Goal: Find specific page/section: Find specific page/section

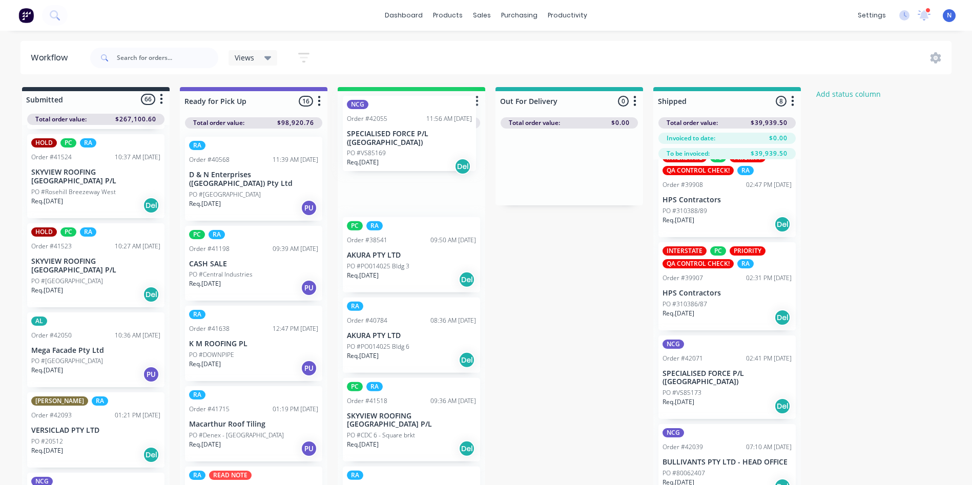
drag, startPoint x: 73, startPoint y: 440, endPoint x: 416, endPoint y: 111, distance: 475.3
click at [416, 111] on div "Submitted 66 Status colour #273444 hex #273444 Save Cancel Summaries Total orde…" at bounding box center [549, 304] width 1115 height 435
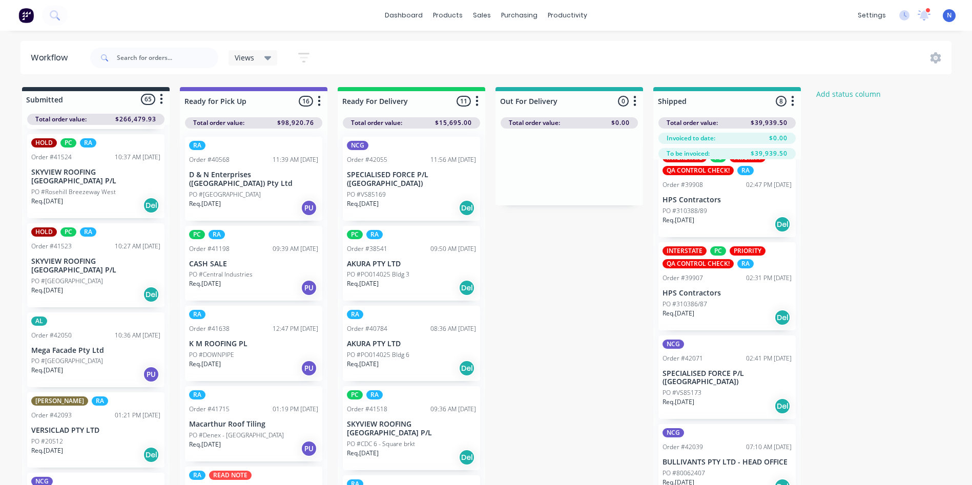
click at [384, 190] on p "PO #VS85169" at bounding box center [366, 194] width 39 height 9
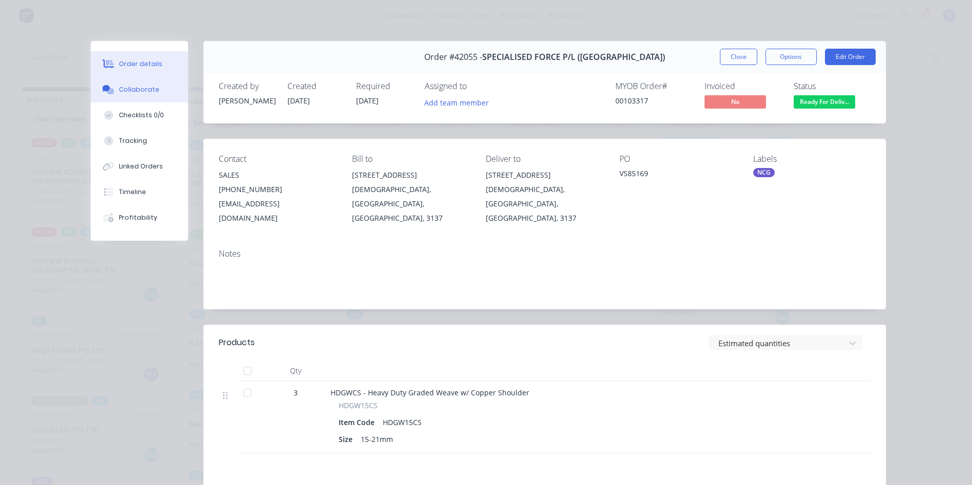
click at [145, 90] on div "Collaborate" at bounding box center [139, 89] width 40 height 9
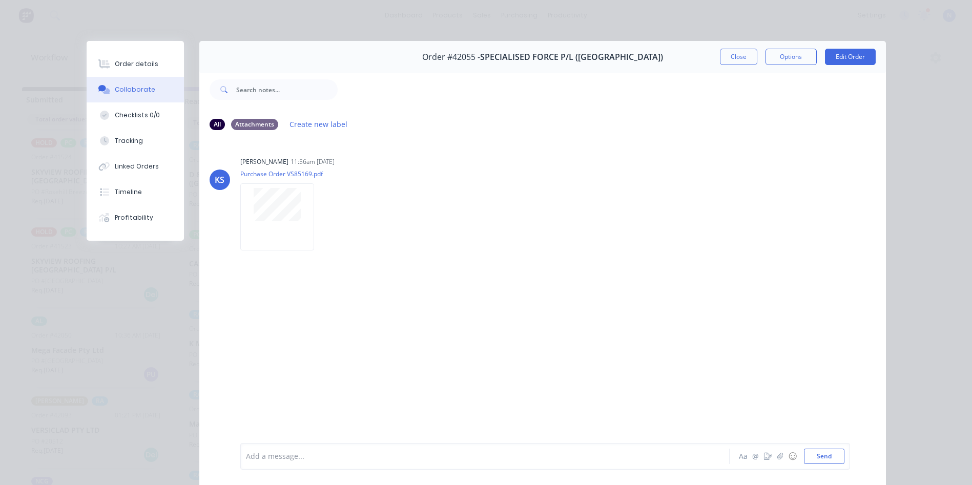
click at [330, 456] on div at bounding box center [471, 457] width 449 height 11
click at [728, 56] on button "Close" at bounding box center [738, 57] width 37 height 16
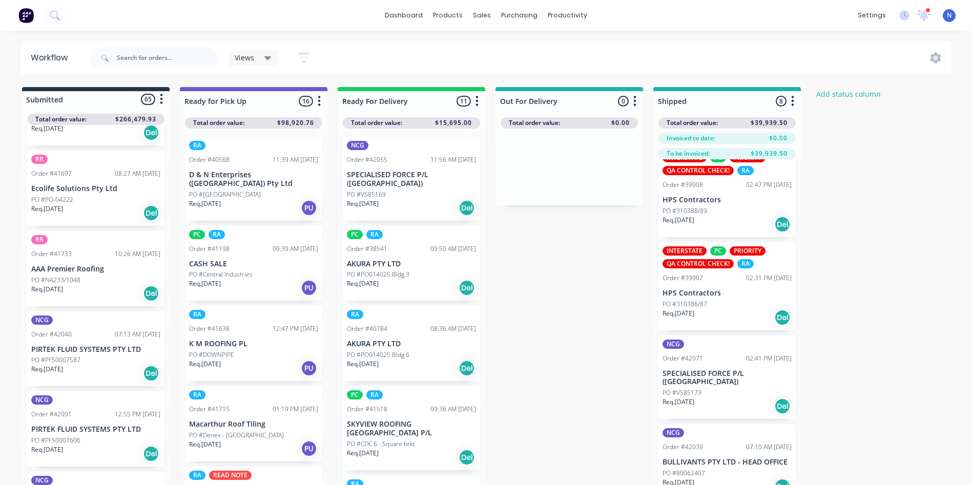
scroll to position [1293, 0]
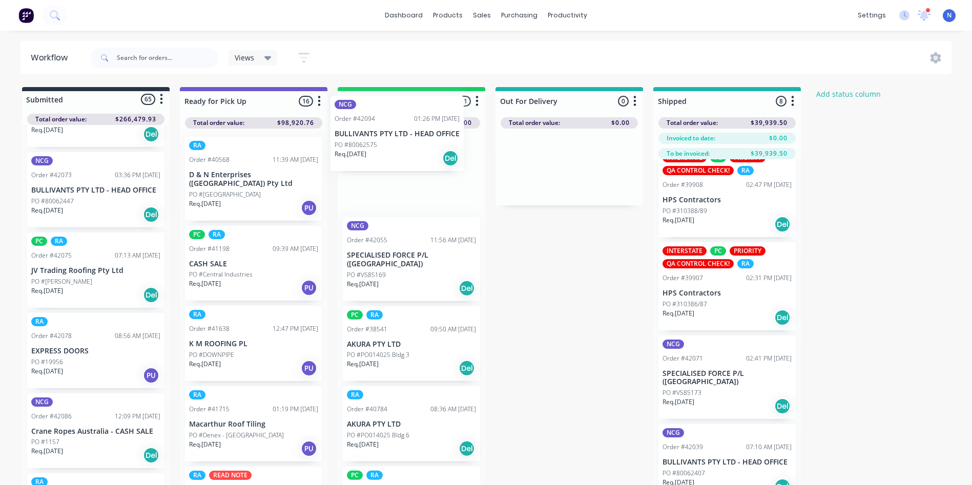
drag, startPoint x: 56, startPoint y: 334, endPoint x: 363, endPoint y: 142, distance: 361.7
click at [363, 142] on div "Submitted 65 Status colour #273444 hex #273444 Save Cancel Summaries Total orde…" at bounding box center [549, 304] width 1115 height 435
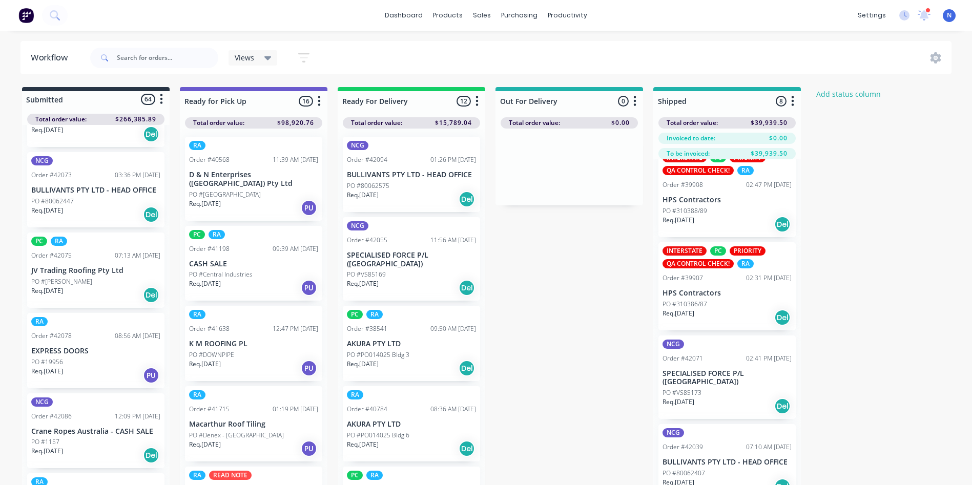
click at [366, 191] on p "Req. 07/10/25" at bounding box center [363, 195] width 32 height 9
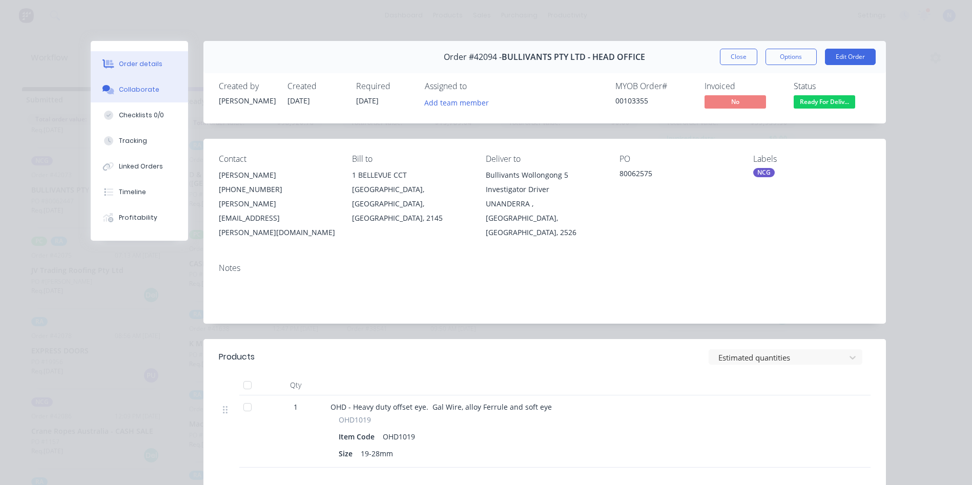
click at [141, 90] on div "Collaborate" at bounding box center [139, 89] width 40 height 9
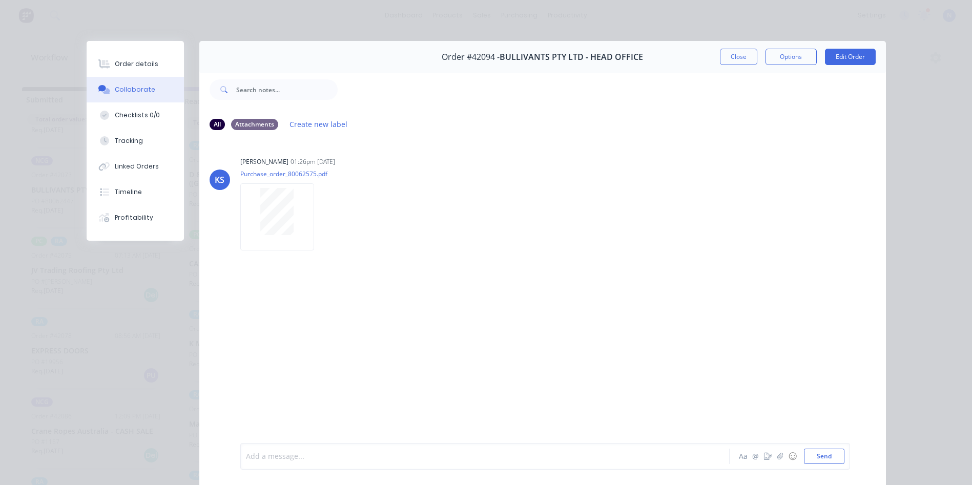
click at [357, 461] on div at bounding box center [471, 457] width 449 height 11
click at [730, 64] on button "Close" at bounding box center [738, 57] width 37 height 16
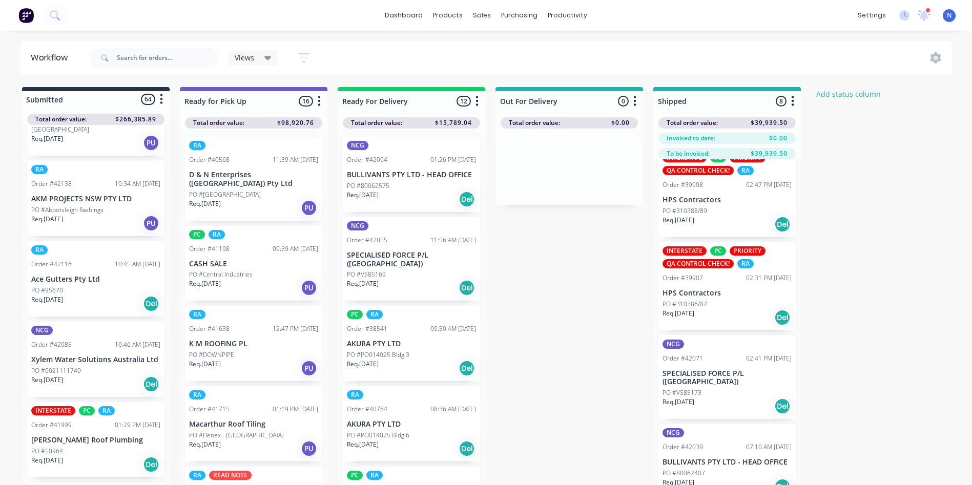
scroll to position [730, 0]
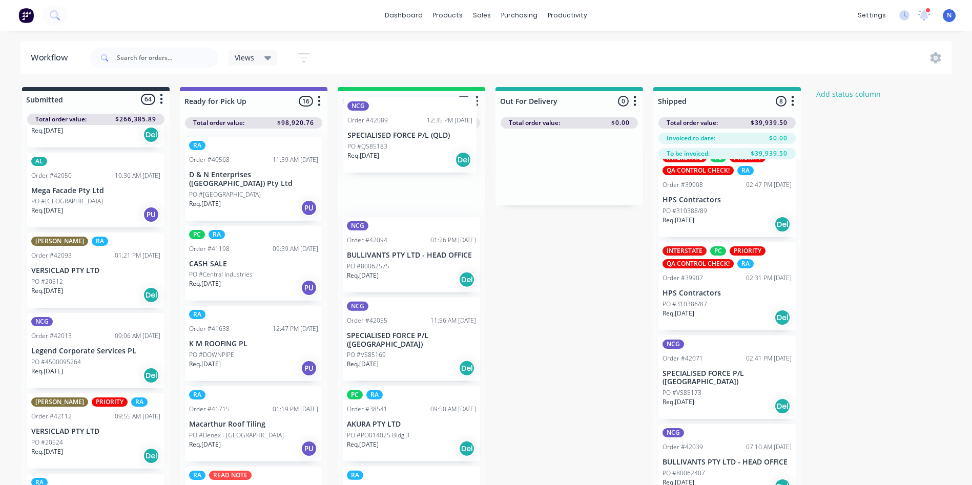
drag, startPoint x: 66, startPoint y: 334, endPoint x: 392, endPoint y: 139, distance: 380.2
click at [392, 139] on div "Submitted 64 Status colour #273444 hex #273444 Save Cancel Summaries Total orde…" at bounding box center [549, 304] width 1115 height 435
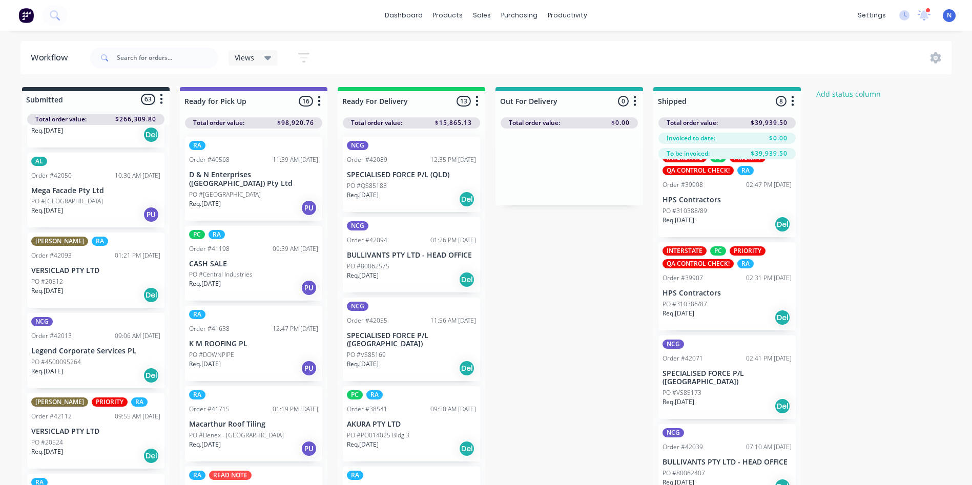
click at [378, 188] on p "PO #QS85183" at bounding box center [367, 185] width 40 height 9
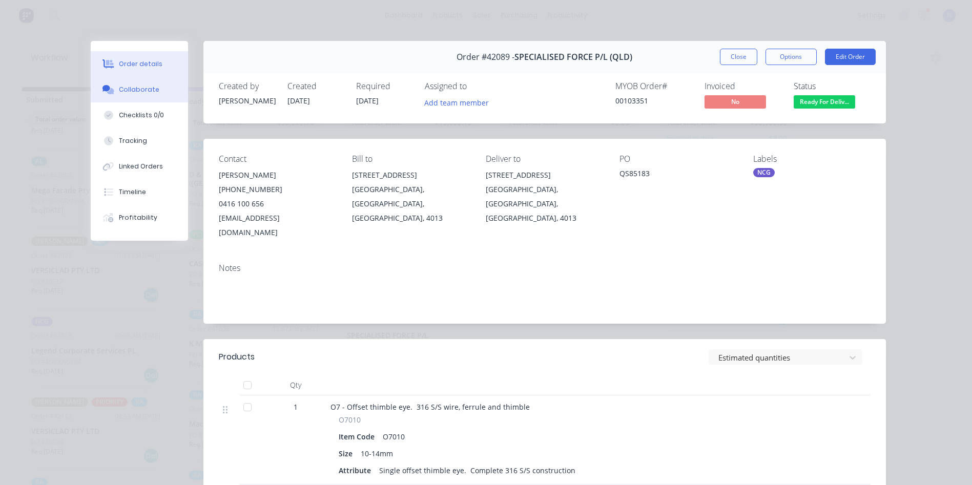
click at [144, 88] on div "Collaborate" at bounding box center [139, 89] width 40 height 9
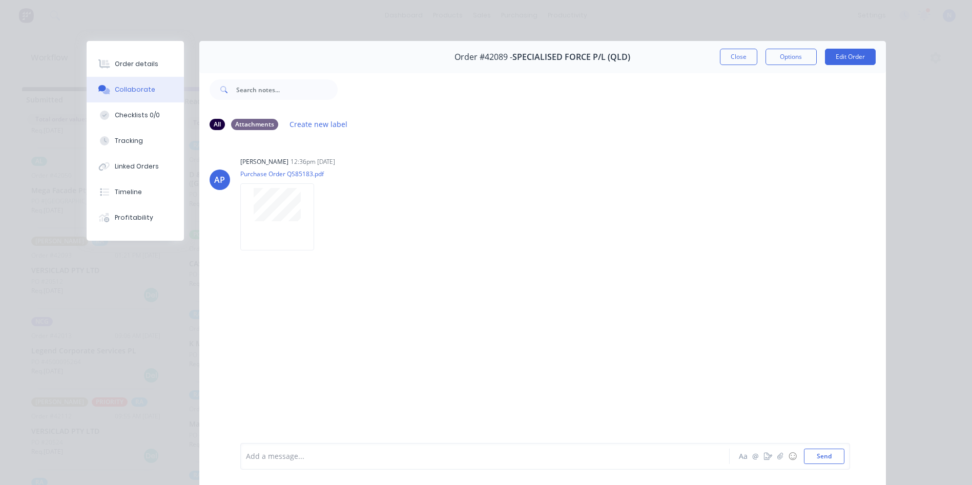
click at [308, 458] on div at bounding box center [471, 457] width 449 height 11
click at [739, 54] on button "Close" at bounding box center [738, 57] width 37 height 16
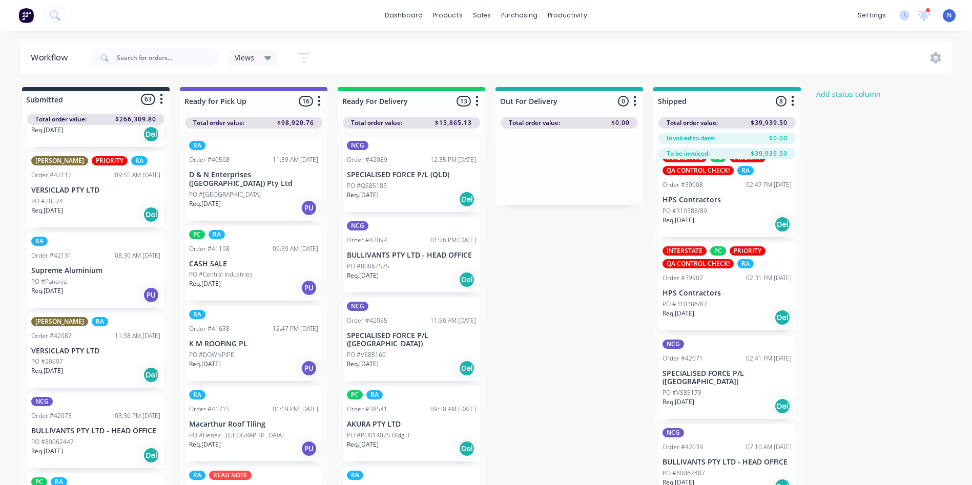
scroll to position [1, 0]
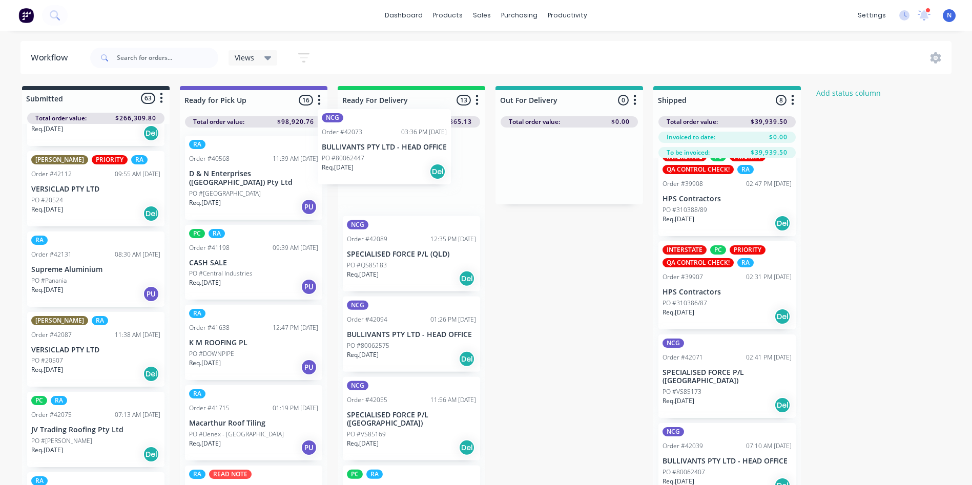
drag, startPoint x: 70, startPoint y: 412, endPoint x: 388, endPoint y: 132, distance: 423.4
click at [388, 132] on div "Submitted 63 Status colour #273444 hex #273444 Save Cancel Summaries Total orde…" at bounding box center [549, 303] width 1115 height 435
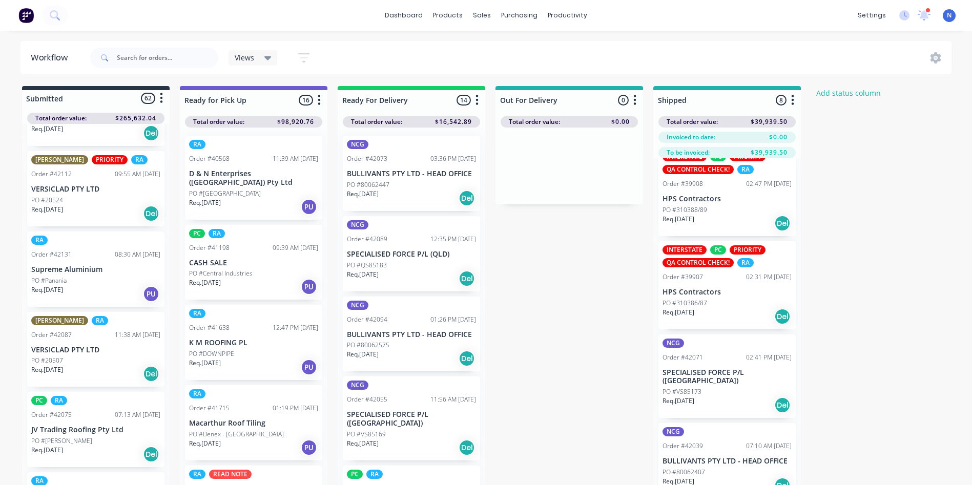
click at [367, 180] on p "PO #80062447" at bounding box center [368, 184] width 43 height 9
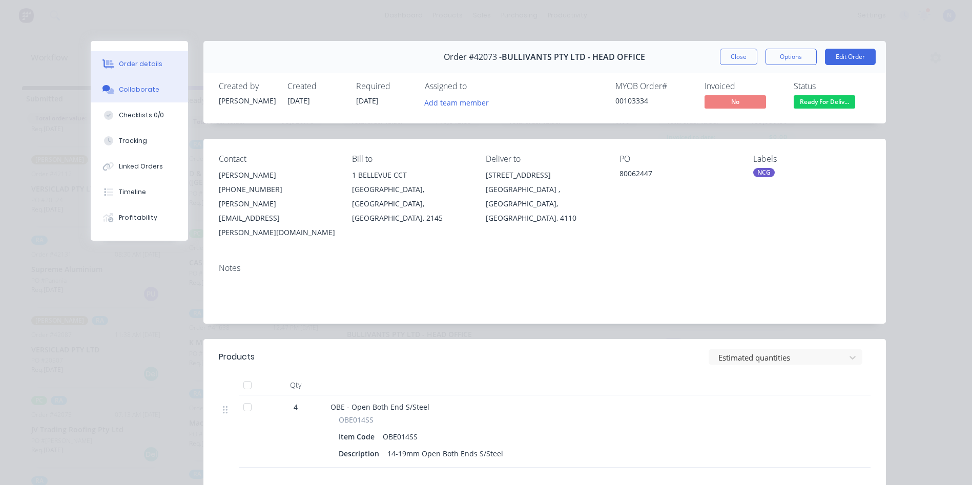
click at [149, 94] on button "Collaborate" at bounding box center [139, 90] width 97 height 26
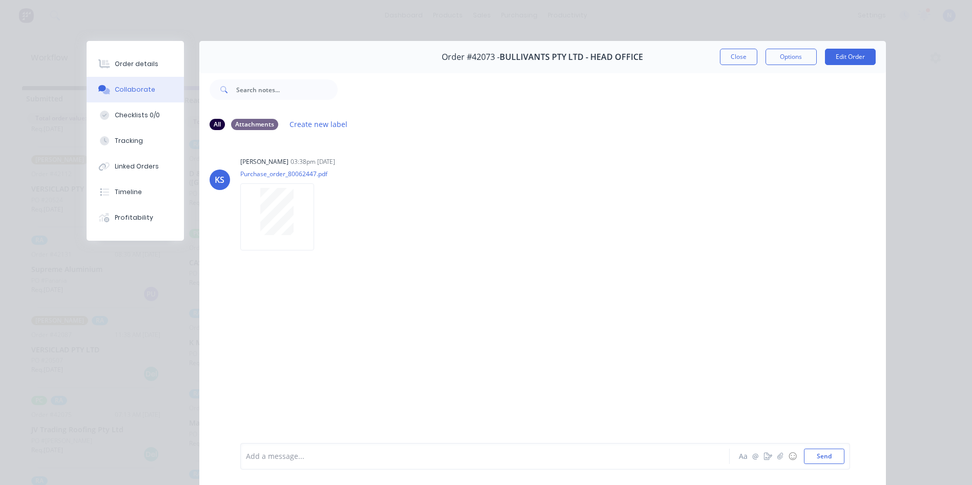
click at [452, 459] on div at bounding box center [471, 457] width 449 height 11
click at [746, 49] on button "Close" at bounding box center [738, 57] width 37 height 16
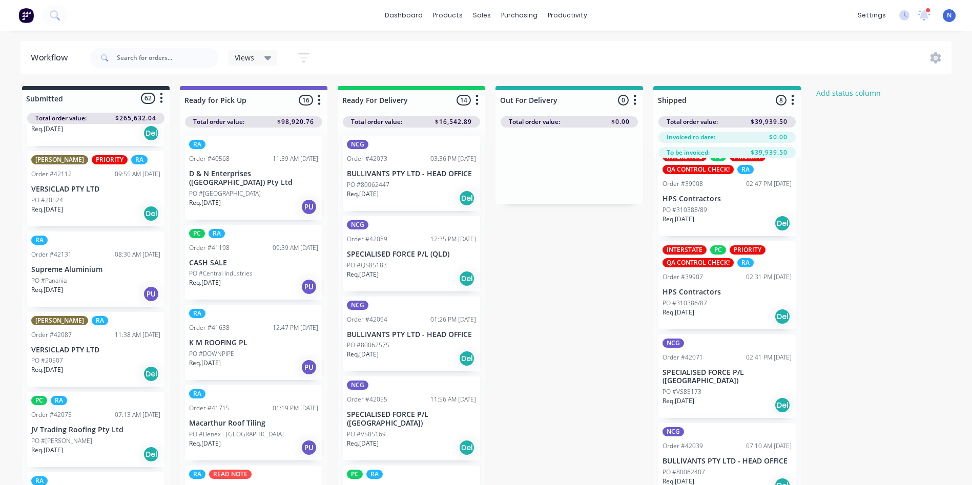
scroll to position [1212, 0]
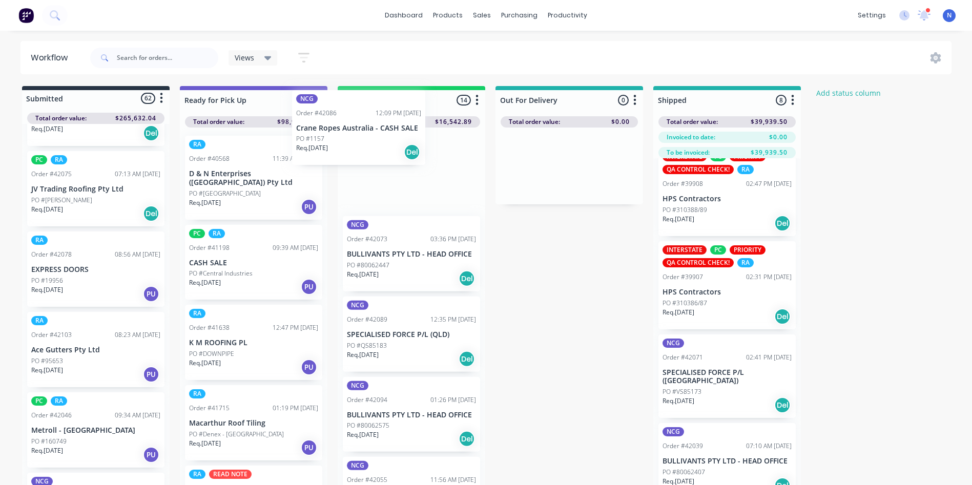
drag, startPoint x: 57, startPoint y: 337, endPoint x: 360, endPoint y: 123, distance: 371.5
click at [360, 123] on div "Submitted 62 Status colour #273444 hex #273444 Save Cancel Summaries Total orde…" at bounding box center [549, 303] width 1115 height 435
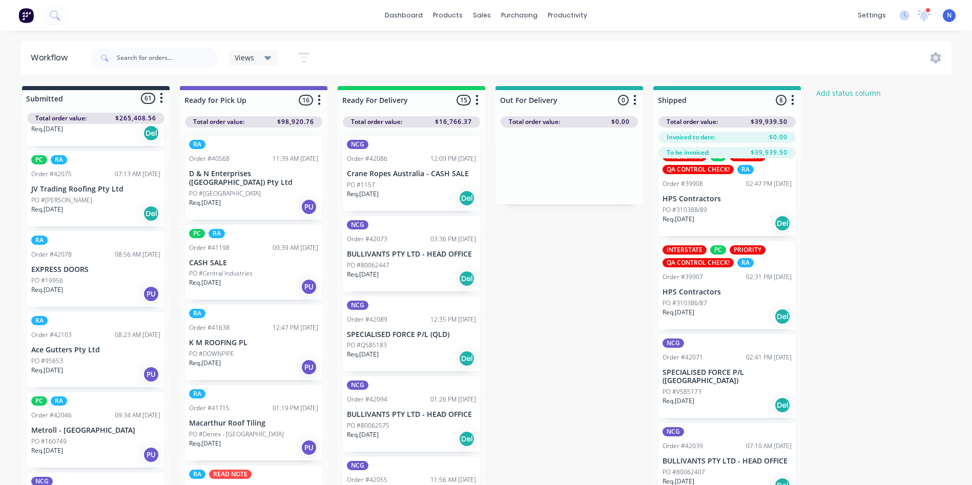
click at [376, 190] on p "Req. 07/10/25" at bounding box center [363, 194] width 32 height 9
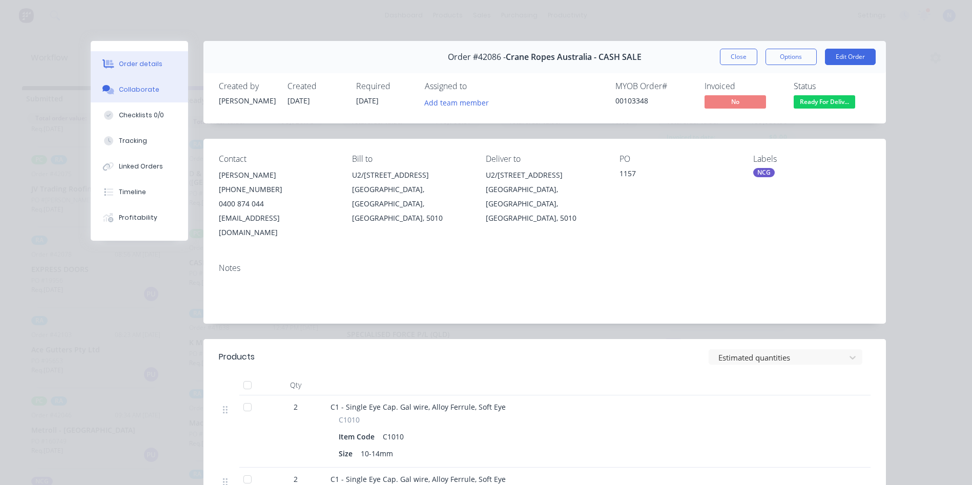
click at [131, 92] on div "Collaborate" at bounding box center [139, 89] width 40 height 9
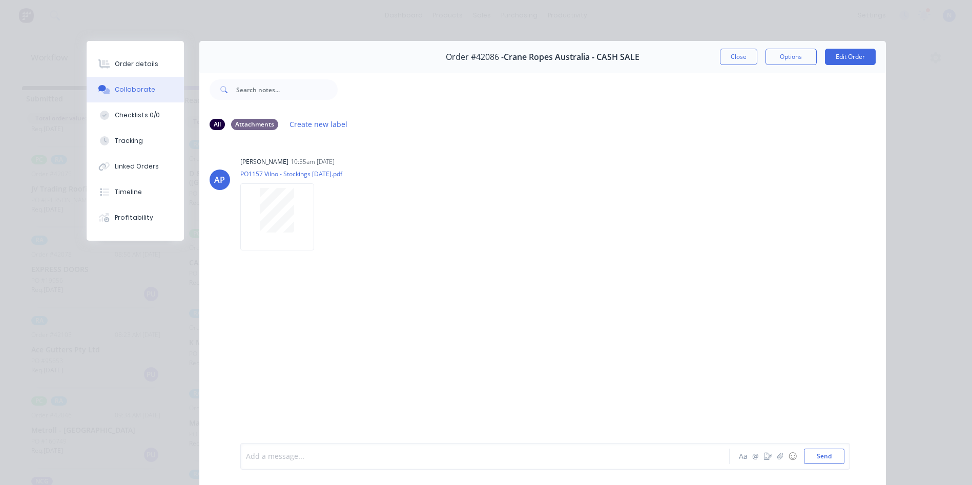
click at [376, 460] on div at bounding box center [471, 457] width 449 height 11
click at [746, 63] on button "Close" at bounding box center [738, 57] width 37 height 16
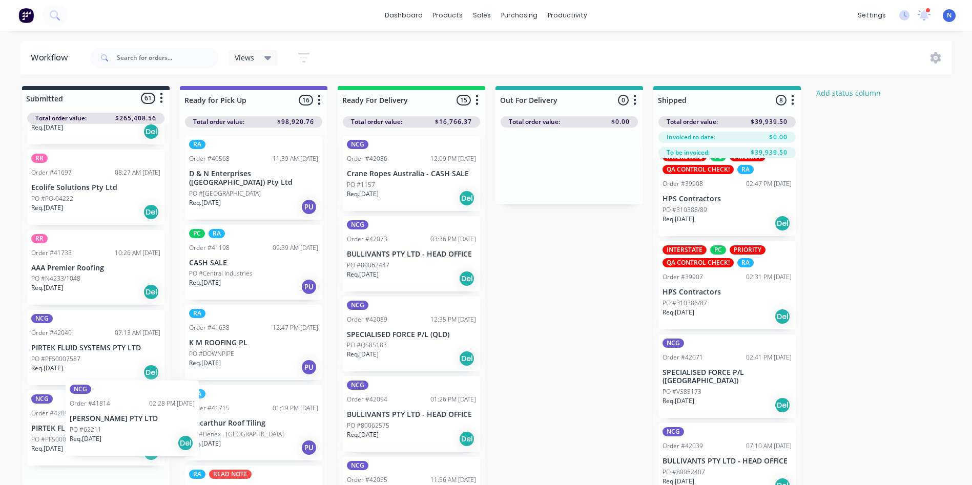
scroll to position [4, 0]
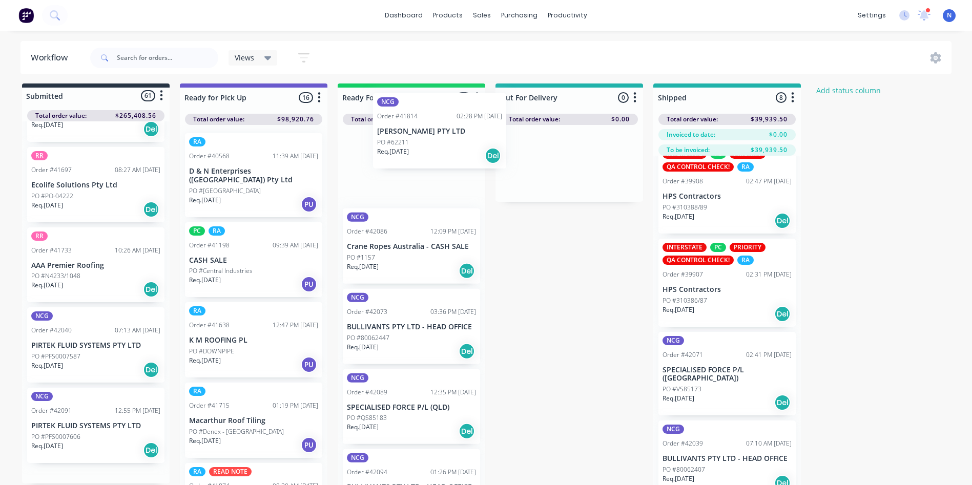
drag, startPoint x: 55, startPoint y: 454, endPoint x: 415, endPoint y: 127, distance: 485.9
click at [415, 127] on div "Submitted 61 Status colour #273444 hex #273444 Save Cancel Summaries Total orde…" at bounding box center [549, 301] width 1115 height 435
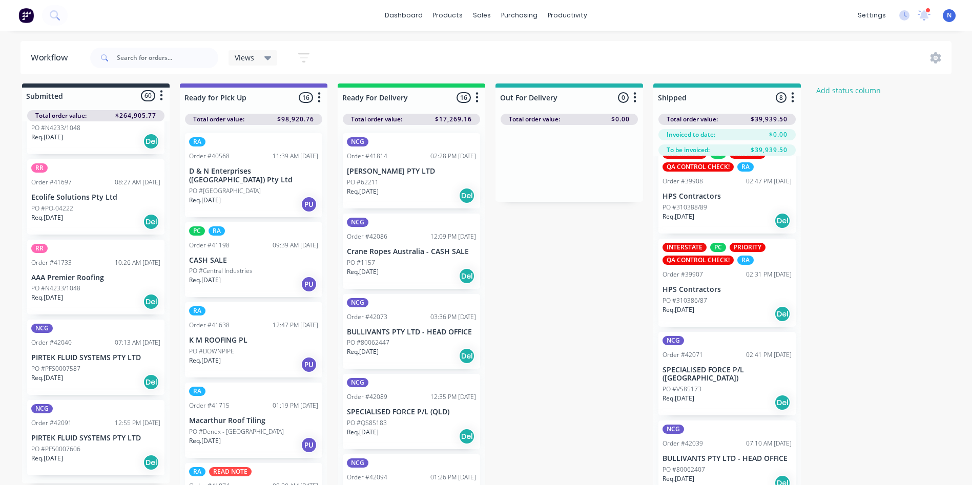
scroll to position [4480, 0]
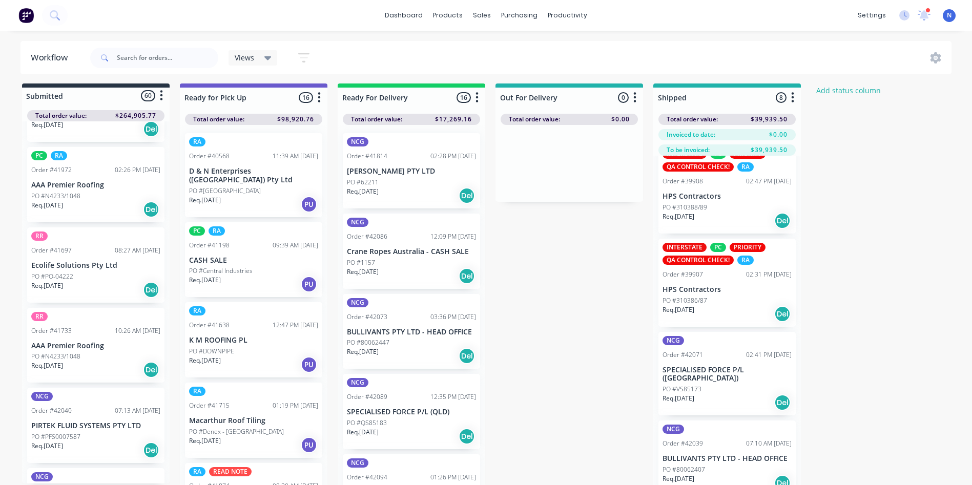
click at [394, 178] on div "PO #62211" at bounding box center [411, 182] width 129 height 9
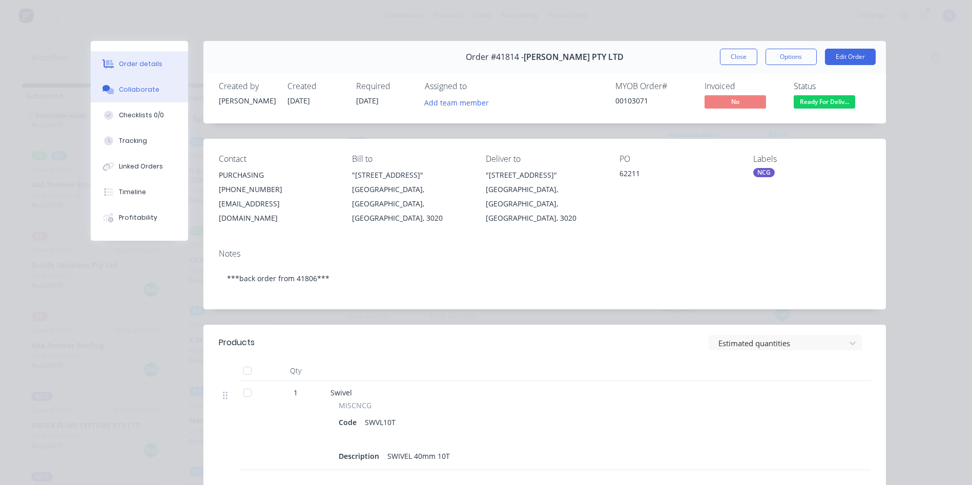
click at [159, 89] on button "Collaborate" at bounding box center [139, 90] width 97 height 26
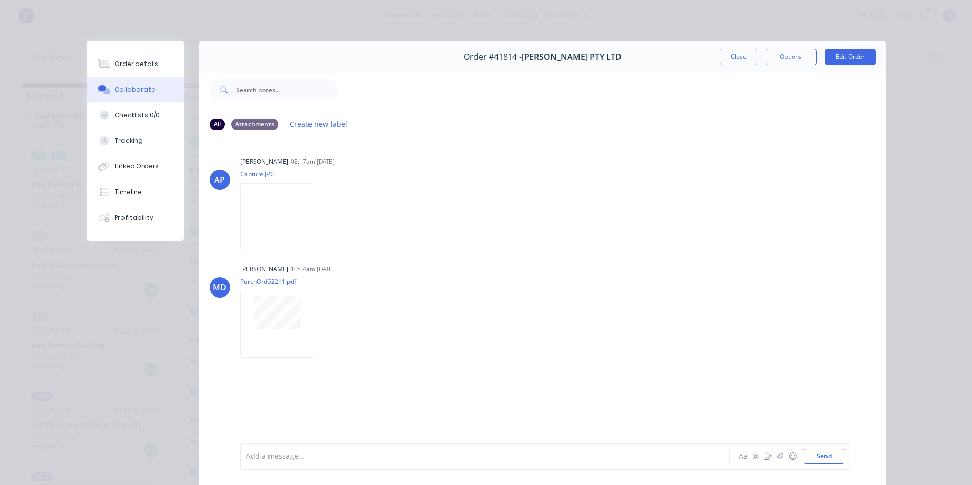
click at [416, 452] on div at bounding box center [471, 457] width 449 height 11
click at [732, 55] on button "Close" at bounding box center [738, 57] width 37 height 16
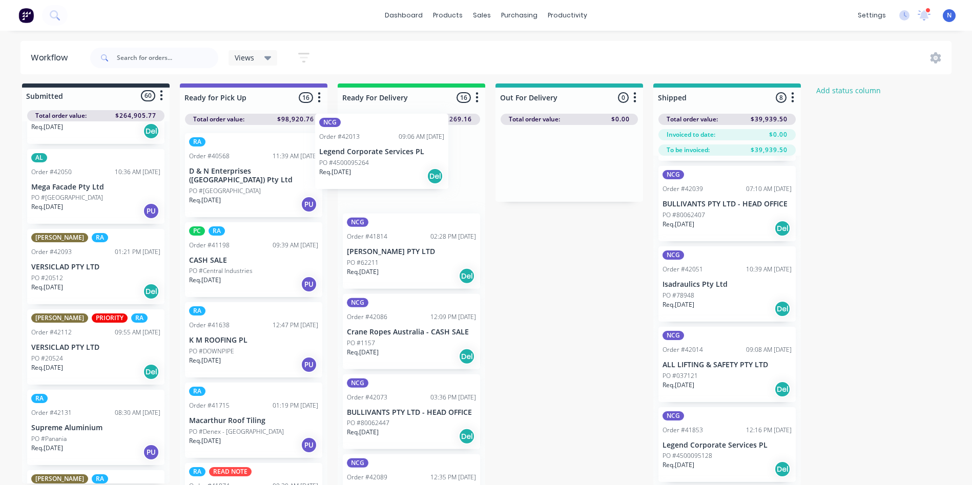
scroll to position [0, 0]
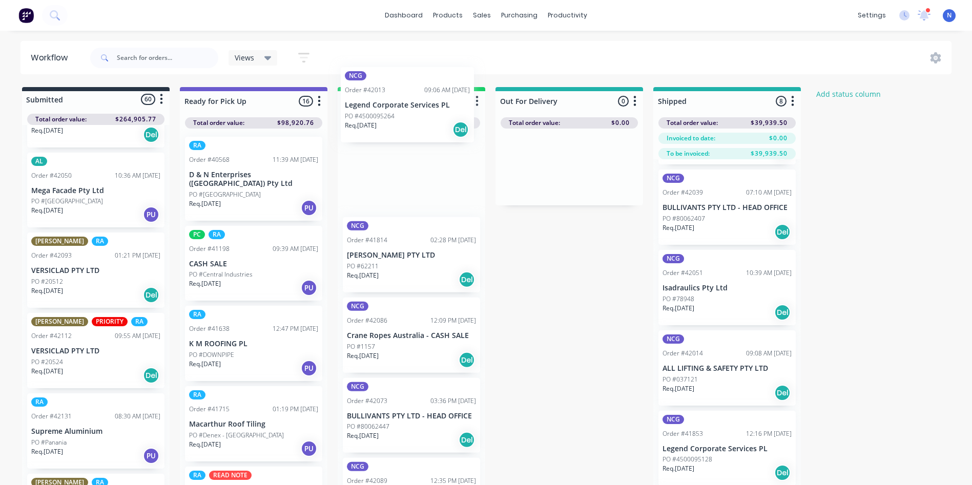
drag, startPoint x: 56, startPoint y: 337, endPoint x: 371, endPoint y: 117, distance: 384.4
click at [371, 117] on div "Submitted 60 Status colour #273444 hex #273444 Save Cancel Summaries Total orde…" at bounding box center [549, 304] width 1115 height 435
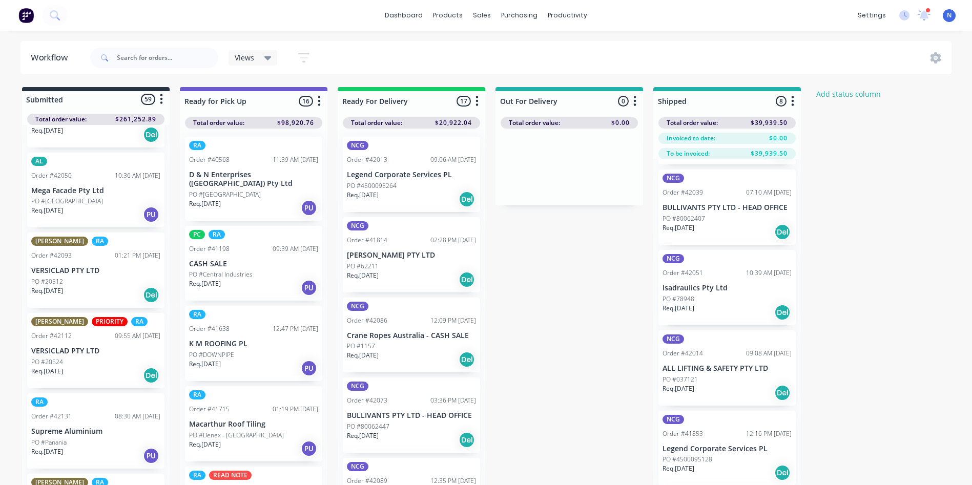
click at [382, 182] on p "PO #4500095264" at bounding box center [372, 185] width 50 height 9
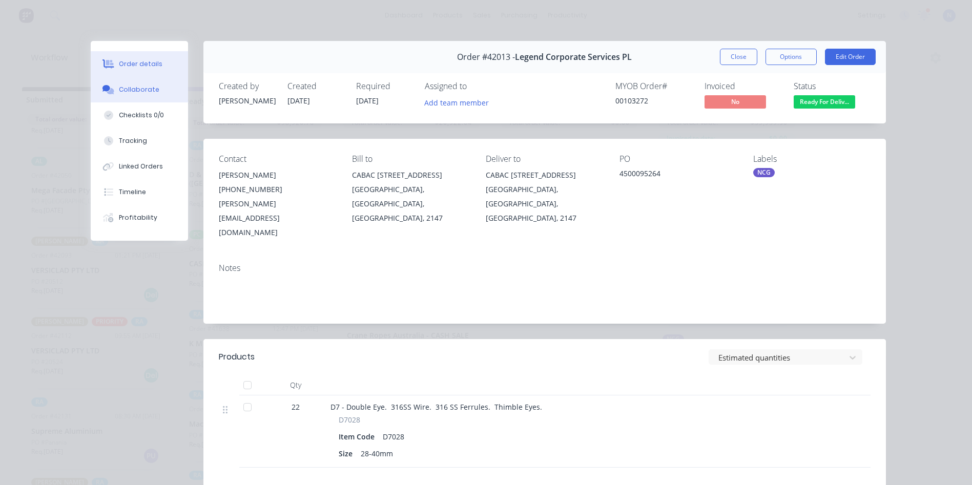
click at [133, 97] on button "Collaborate" at bounding box center [139, 90] width 97 height 26
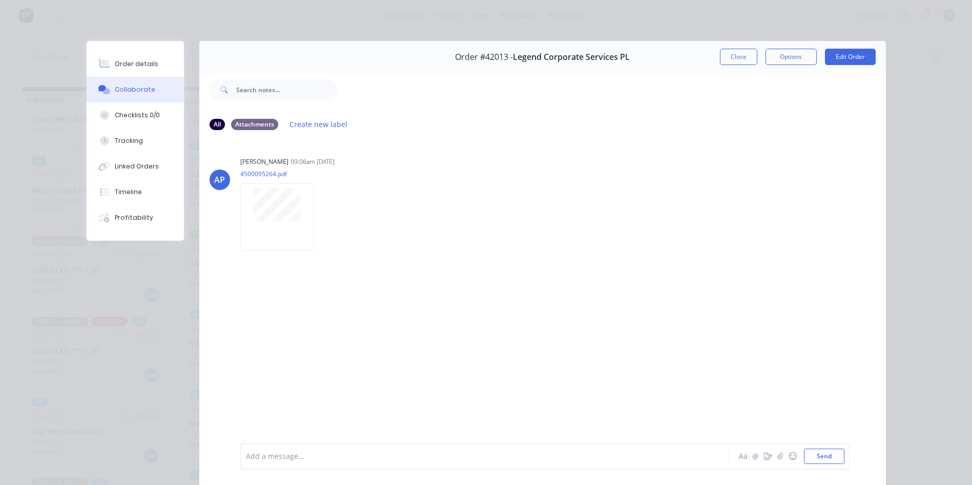
click at [354, 455] on div at bounding box center [471, 457] width 449 height 11
click at [734, 58] on button "Close" at bounding box center [738, 57] width 37 height 16
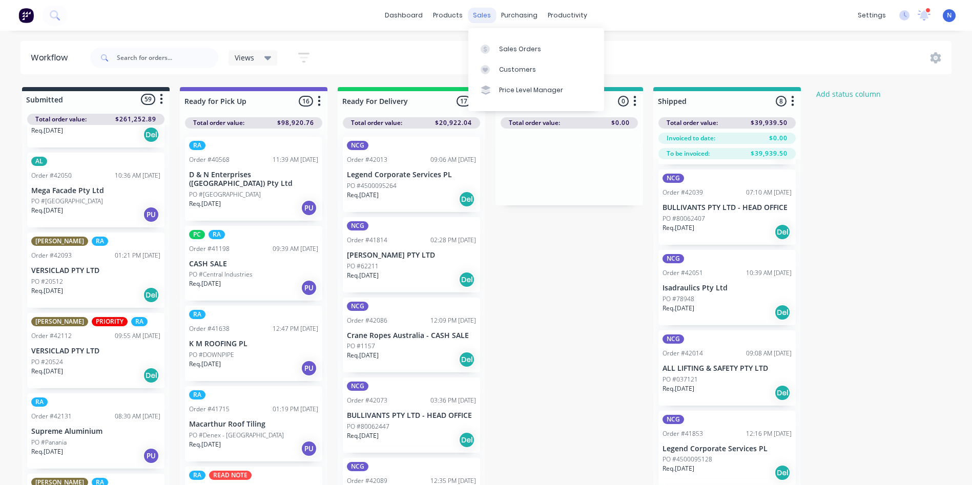
click at [476, 16] on div "sales" at bounding box center [482, 15] width 28 height 15
click at [513, 49] on div "Sales Orders" at bounding box center [520, 49] width 42 height 9
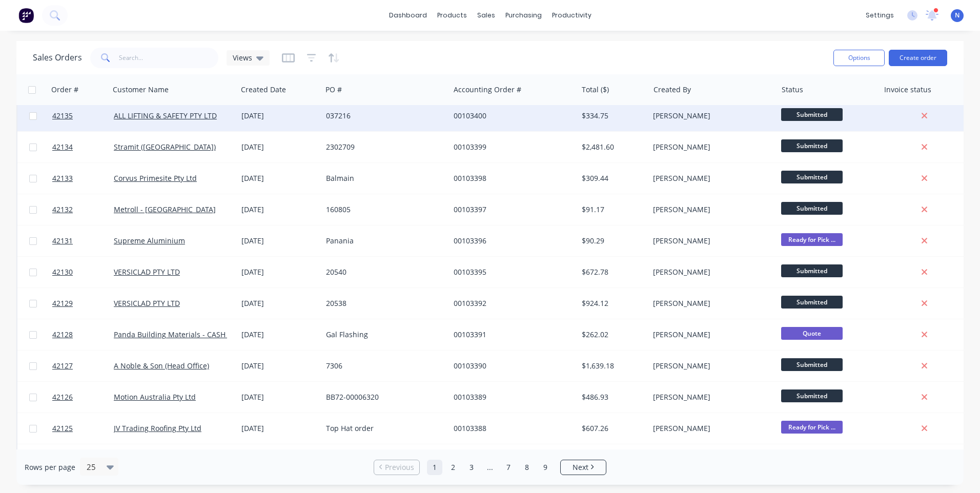
scroll to position [256, 0]
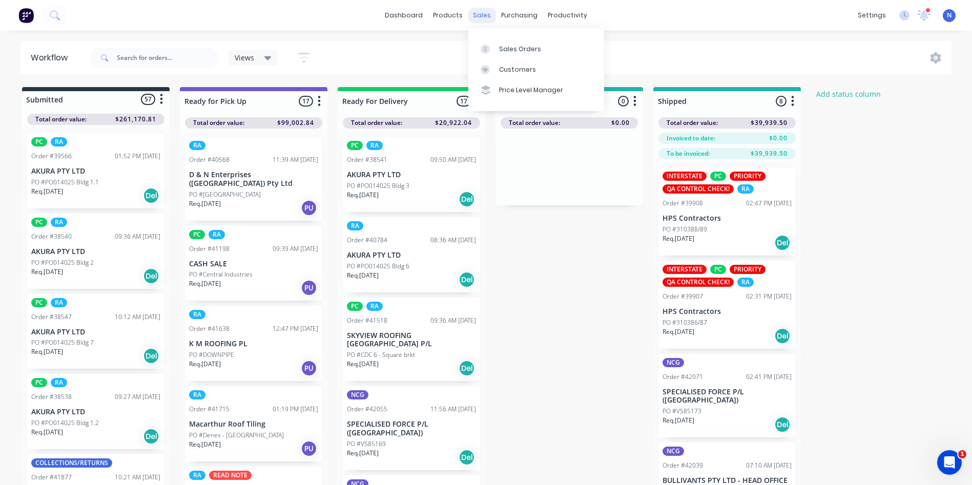
click at [474, 22] on div "sales" at bounding box center [482, 15] width 28 height 15
click at [517, 49] on div "Sales Orders" at bounding box center [520, 49] width 42 height 9
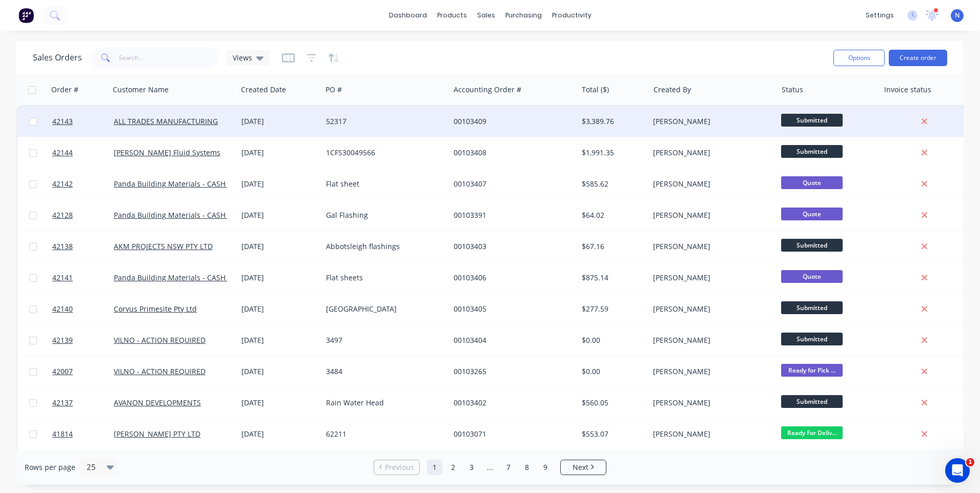
click at [323, 110] on div "52317" at bounding box center [386, 121] width 128 height 31
